Goal: Task Accomplishment & Management: Use online tool/utility

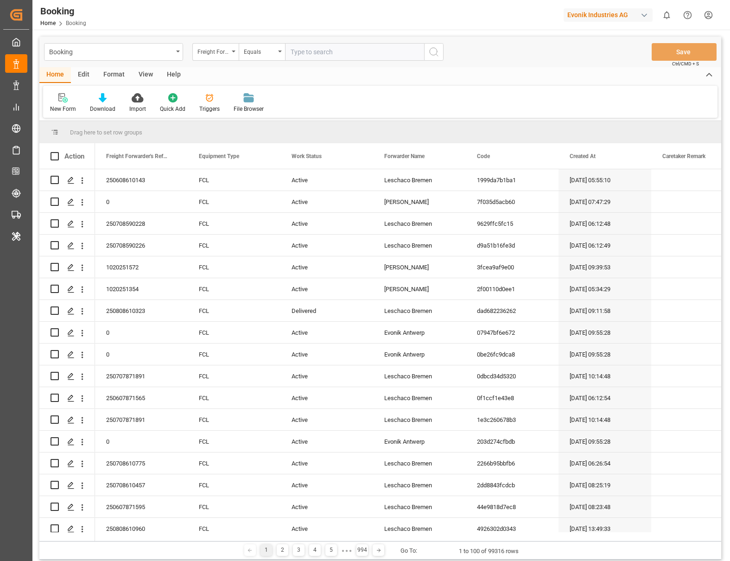
scroll to position [395, 0]
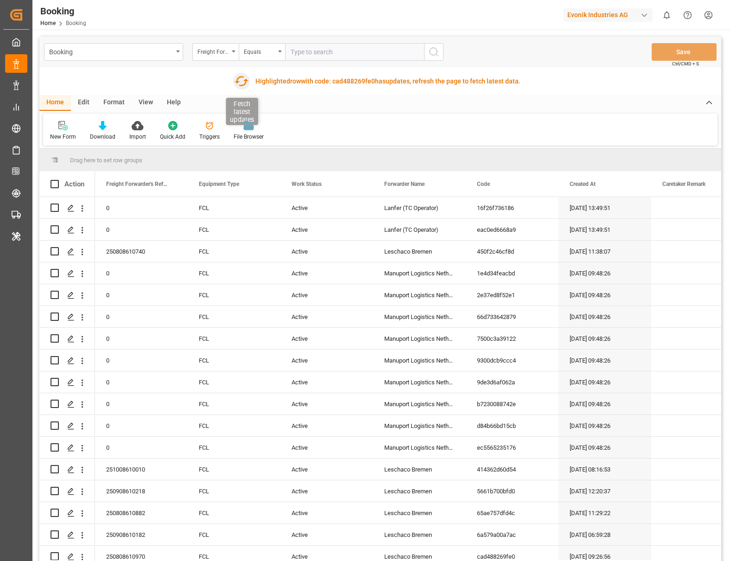
click at [238, 83] on icon "button" at bounding box center [241, 81] width 15 height 15
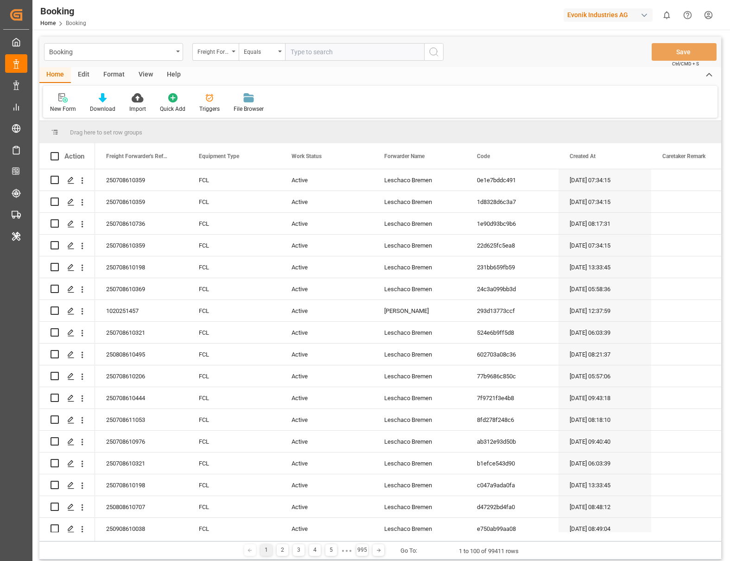
click at [114, 77] on div "Format" at bounding box center [113, 75] width 35 height 16
click at [61, 101] on icon at bounding box center [63, 97] width 8 height 9
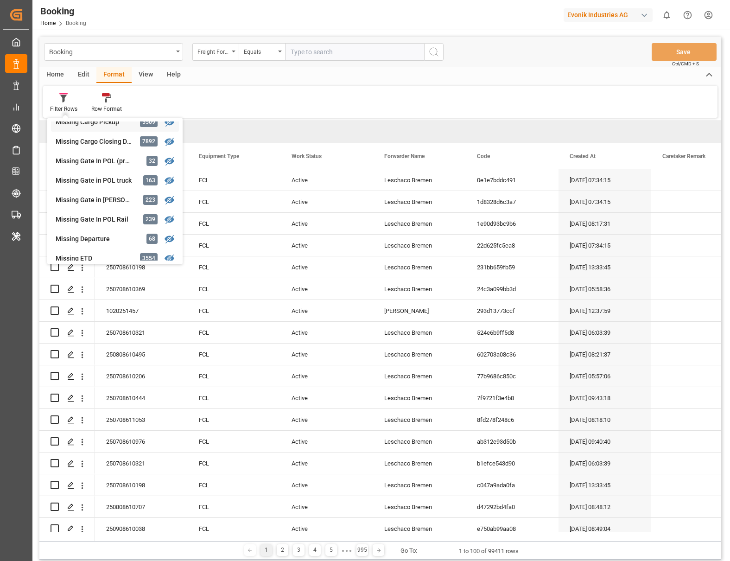
scroll to position [110, 0]
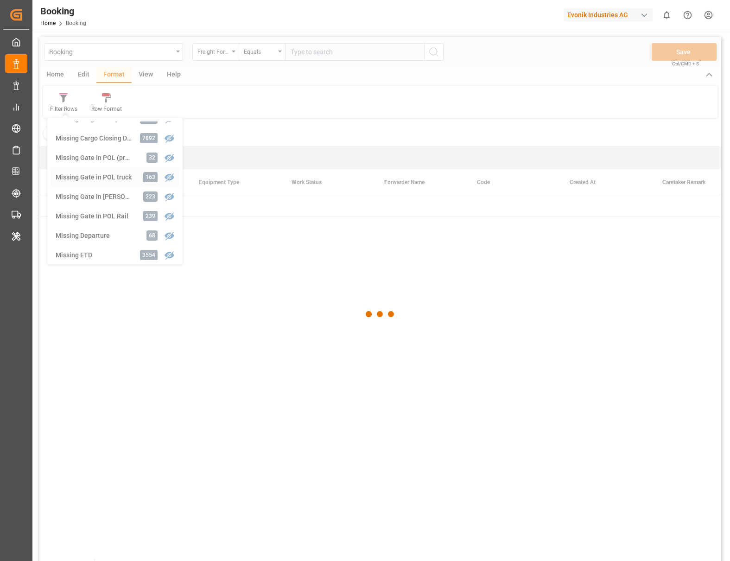
click at [126, 180] on div "Booking Freight Forwarder's Reference No. Equals Save Ctrl/CMD + S Home Edit Fo…" at bounding box center [380, 311] width 682 height 549
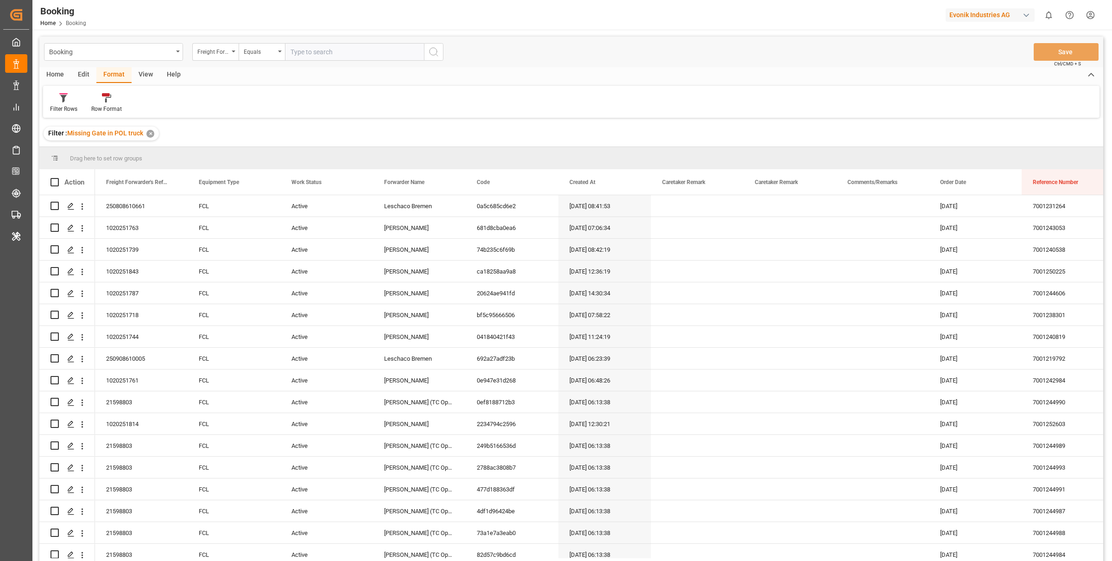
click at [84, 78] on div "Edit" at bounding box center [83, 75] width 25 height 16
click at [280, 92] on div "Bulk Edit Bulk Duplicate Bulk Delete Configuration New Schema Schema Edit" at bounding box center [571, 102] width 1057 height 32
click at [283, 109] on div "Schema Edit" at bounding box center [288, 109] width 32 height 8
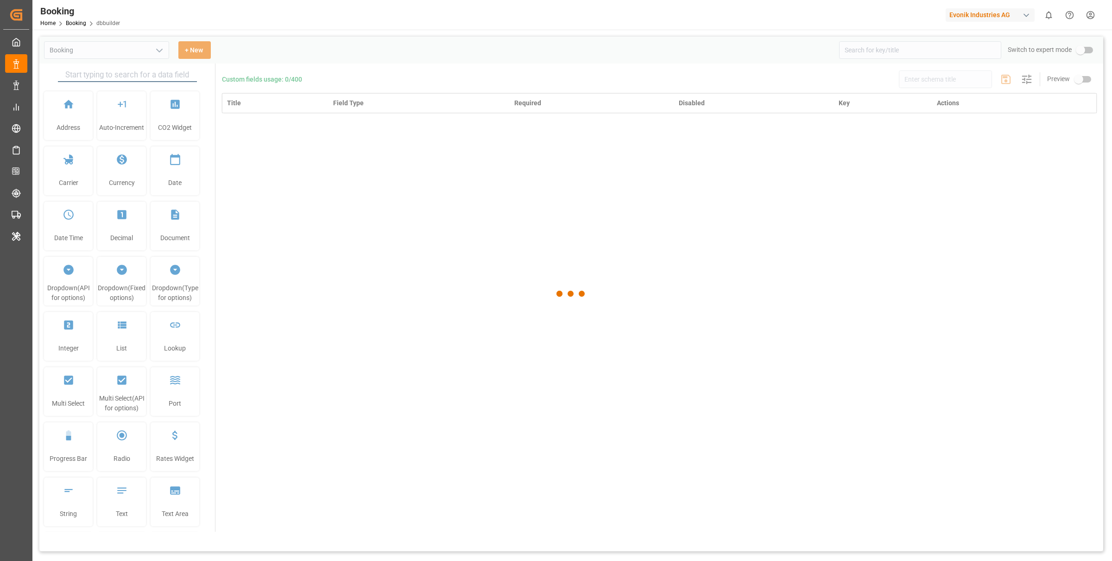
type input "Booking"
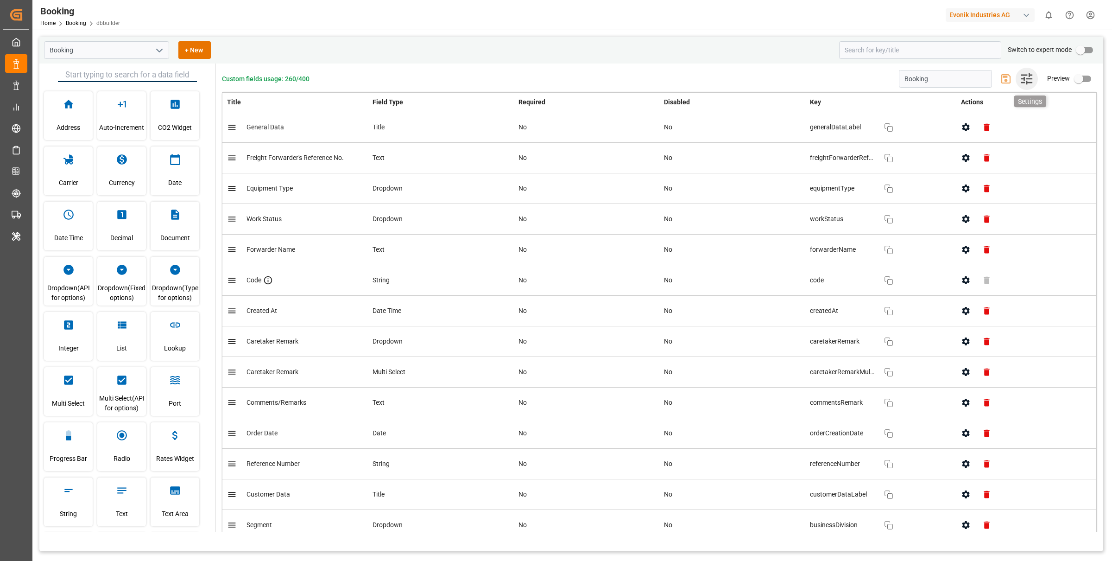
click at [729, 82] on icon "button" at bounding box center [1026, 78] width 11 height 11
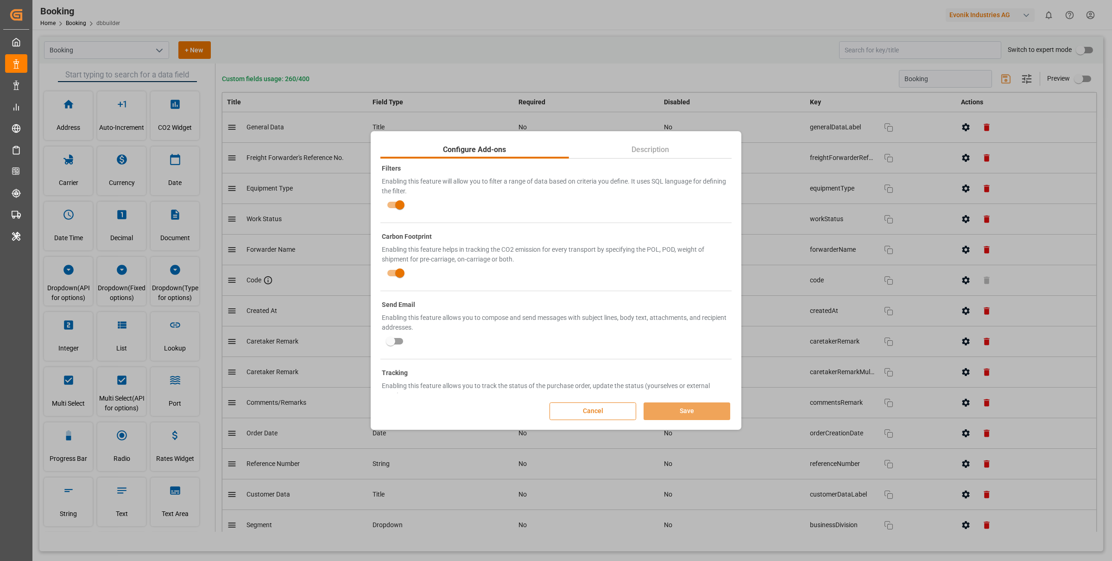
click at [613, 408] on button "Cancel" at bounding box center [593, 411] width 87 height 18
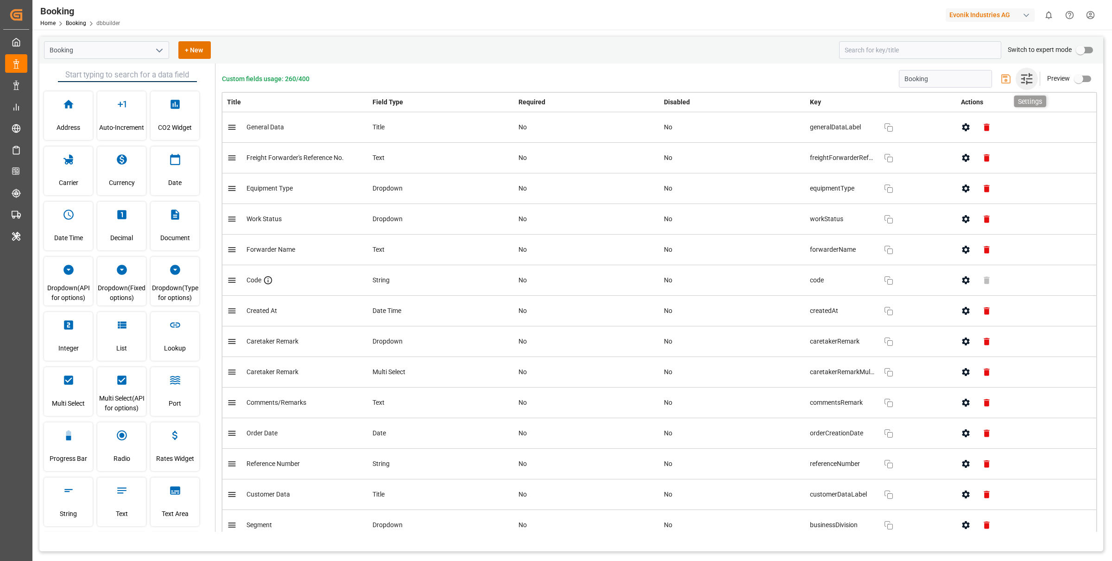
click at [729, 80] on icon "button" at bounding box center [1026, 78] width 15 height 15
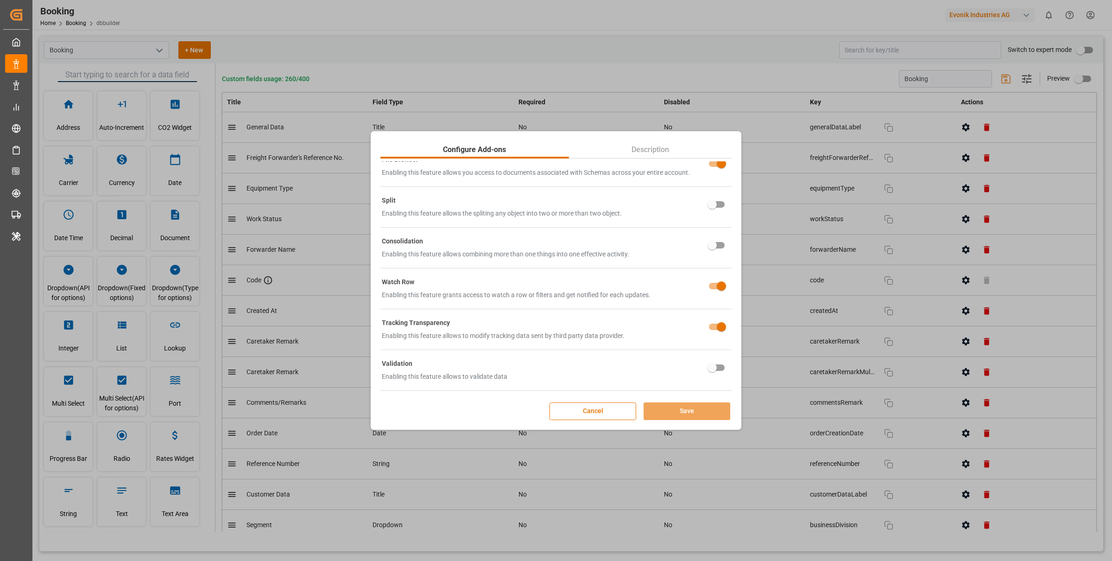
scroll to position [575, 0]
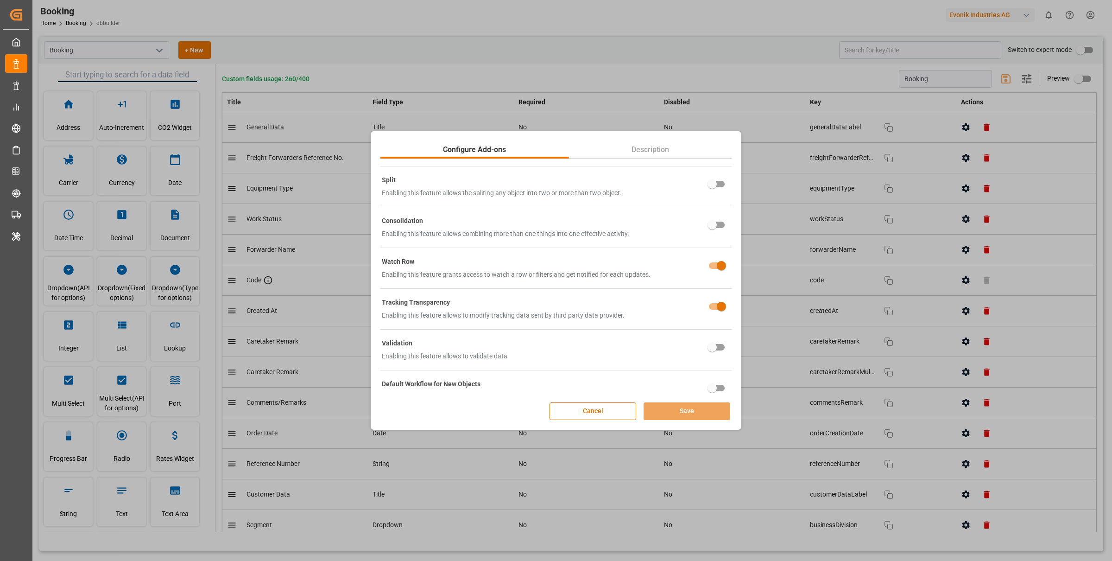
click at [611, 420] on div "Configure Add-ons Description Filters Enabling this feature will allow you to f…" at bounding box center [556, 280] width 371 height 298
click at [610, 417] on button "Cancel" at bounding box center [593, 411] width 87 height 18
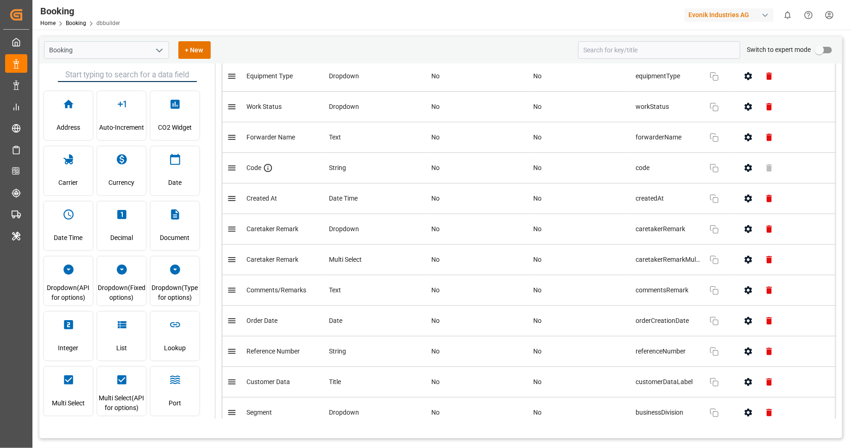
scroll to position [0, 0]
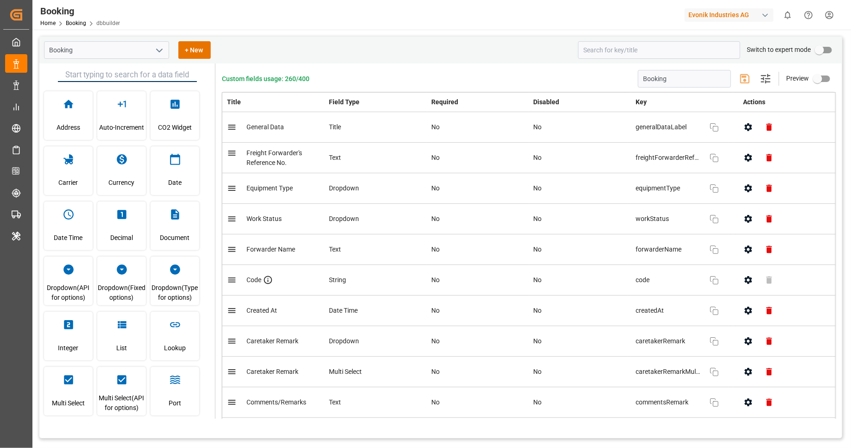
click at [729, 47] on input "primary checkbox" at bounding box center [819, 50] width 53 height 18
checkbox input "true"
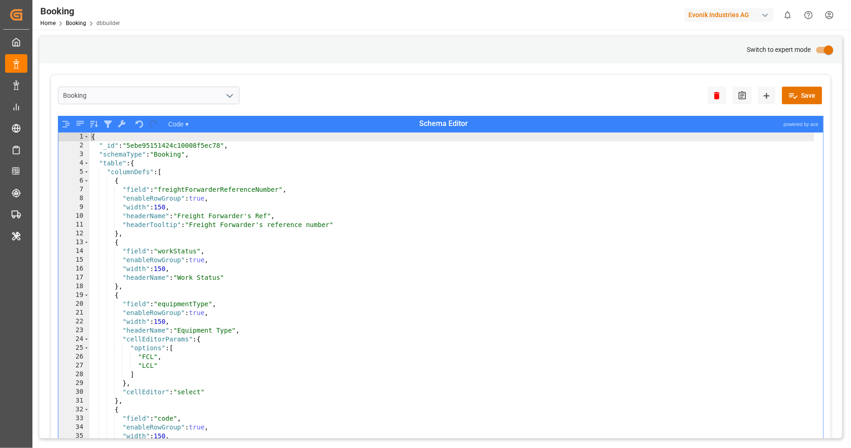
click at [470, 240] on div "{ "_id" : "5ebe95151424c10008f5ec78" , "schemaType" : "Booking" , "table" : { "…" at bounding box center [451, 306] width 725 height 346
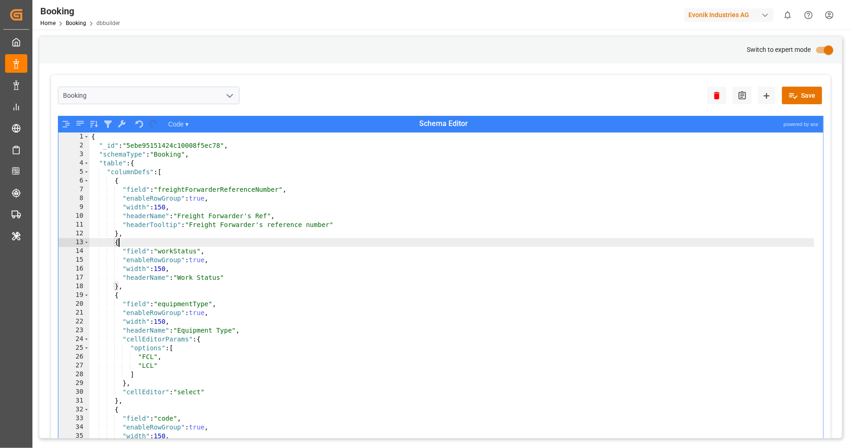
type textarea ""withRates": false }"
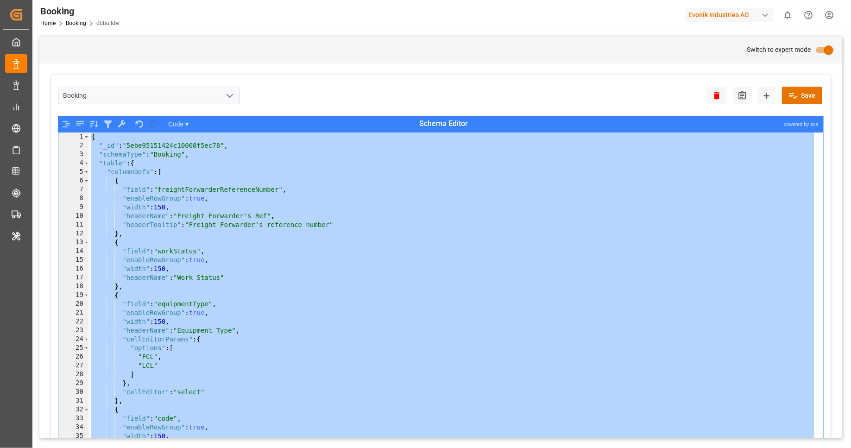
click at [512, 89] on div "Booking Delete Audit New Schema Save" at bounding box center [441, 96] width 766 height 29
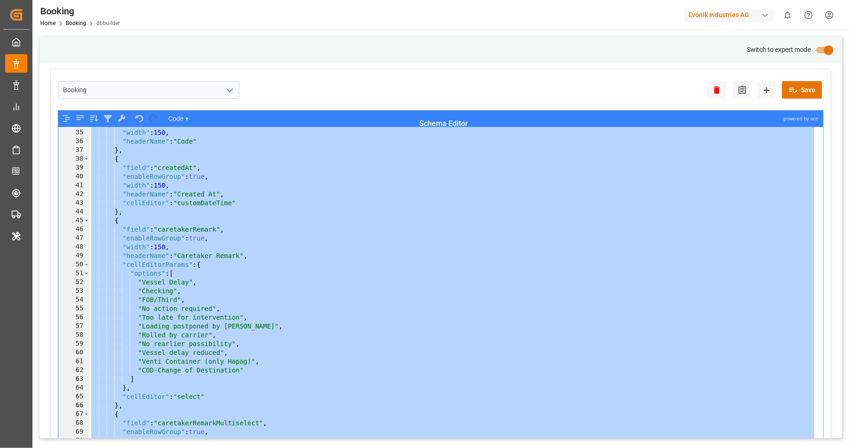
scroll to position [78, 0]
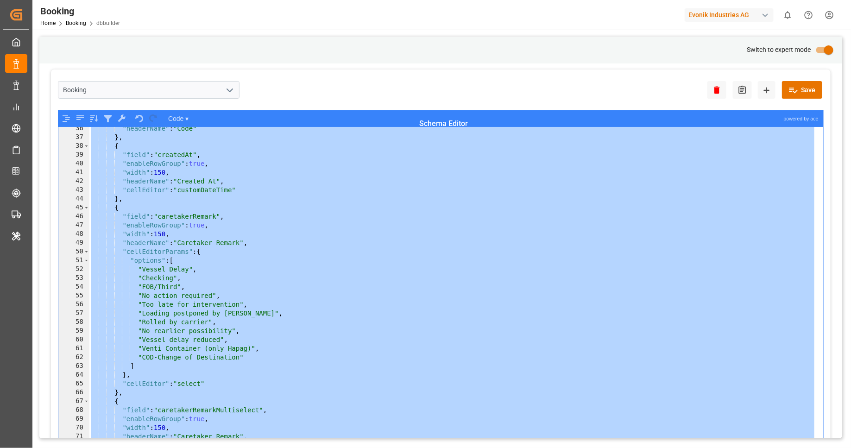
click at [729, 11] on div "Evonik Industries AG" at bounding box center [729, 14] width 89 height 13
type input "[PERSON_NAME]"
click at [714, 66] on span "Pochteca-RJ8V" at bounding box center [700, 67] width 39 height 8
